Goal: Book appointment/travel/reservation

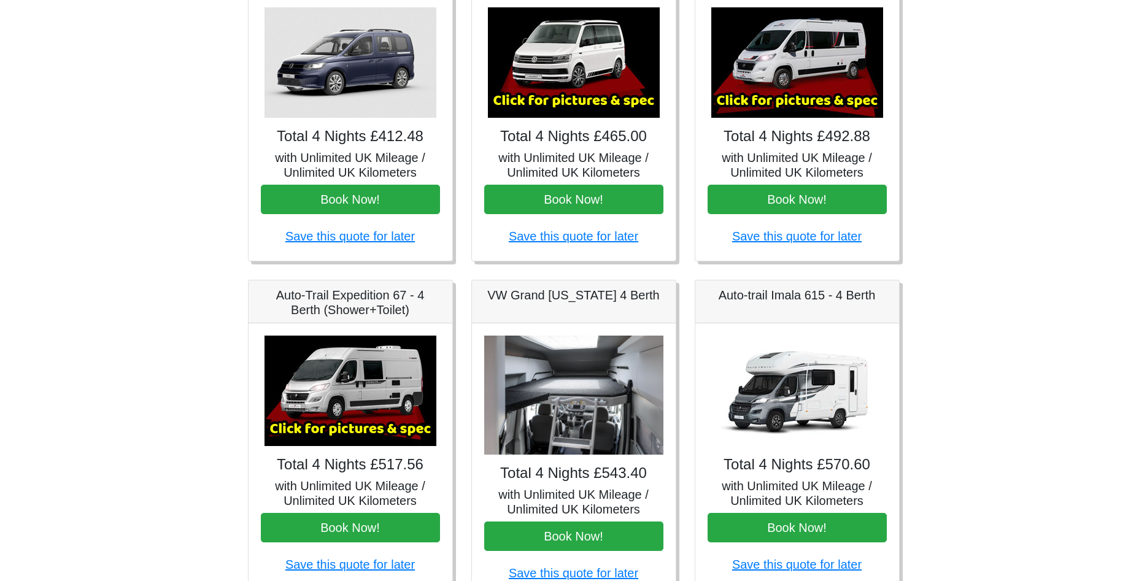
scroll to position [63, 0]
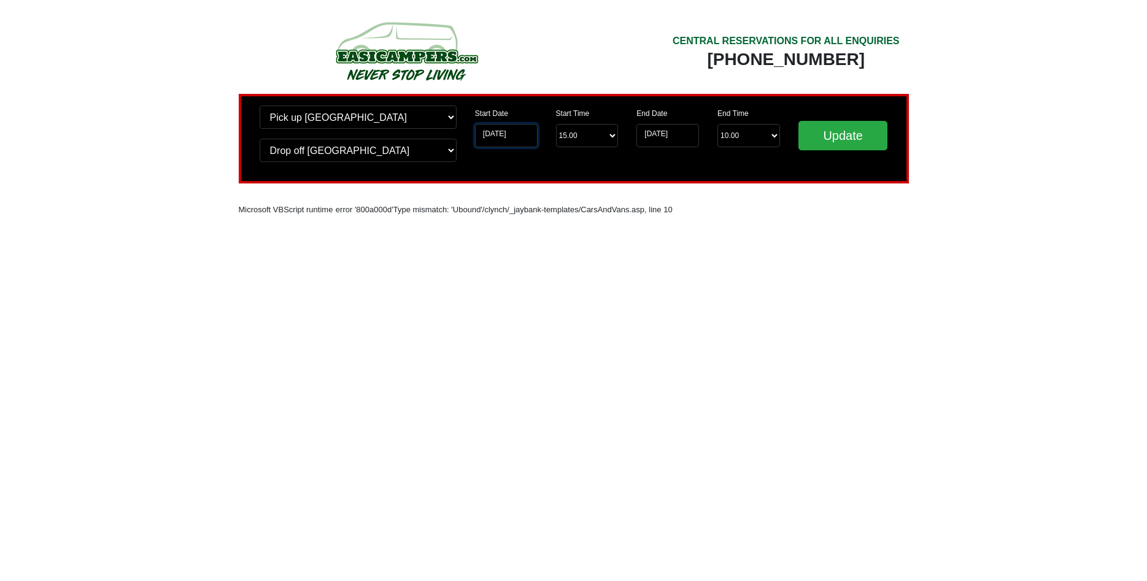
click at [500, 139] on input "[DATE]" at bounding box center [506, 135] width 63 height 23
click at [530, 136] on input "[DATE]" at bounding box center [506, 135] width 63 height 23
click at [530, 136] on input "18-09-2025" at bounding box center [506, 135] width 63 height 23
click at [857, 141] on input "Update" at bounding box center [843, 135] width 90 height 29
